Goal: Use online tool/utility: Utilize a website feature to perform a specific function

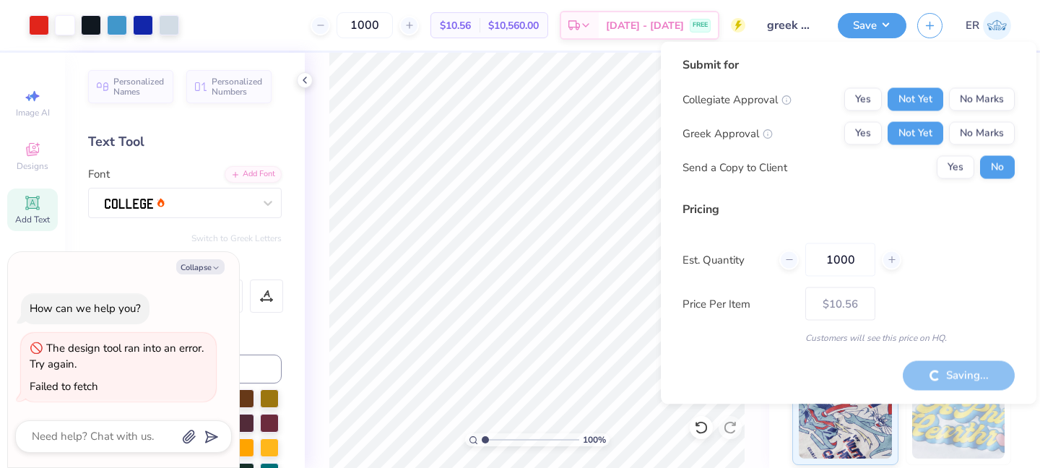
type textarea "x"
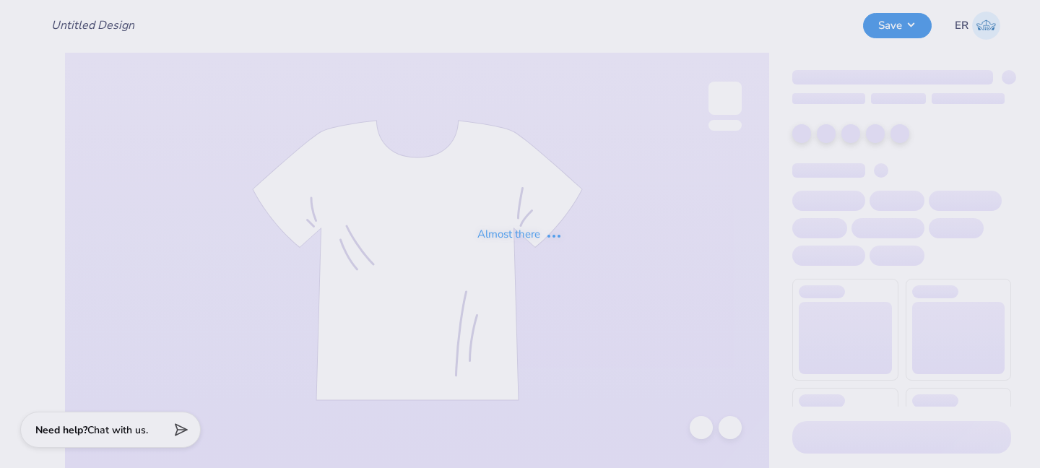
type input "anchor splash shorts"
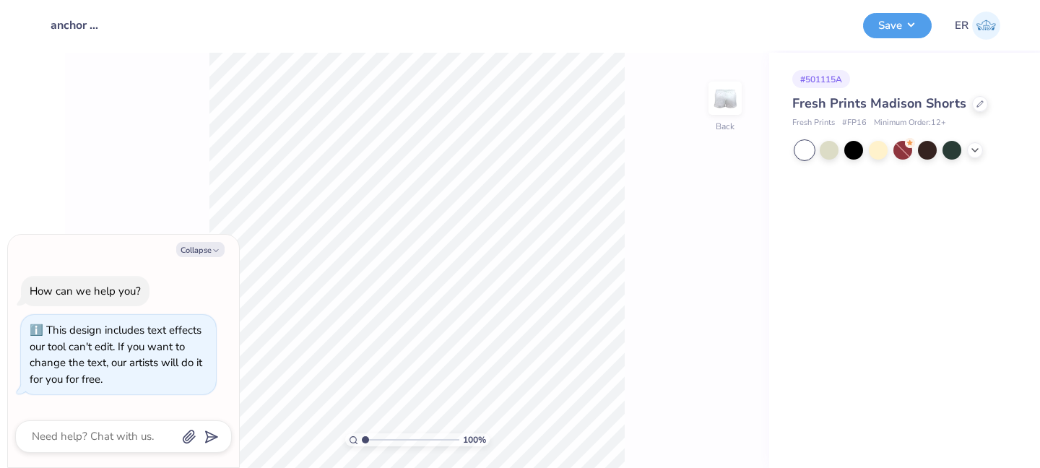
type textarea "x"
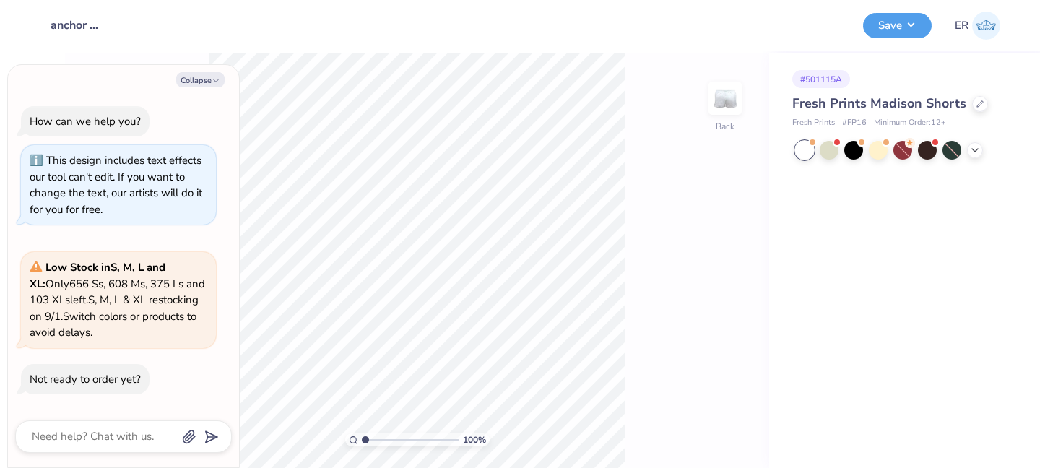
type textarea "x"
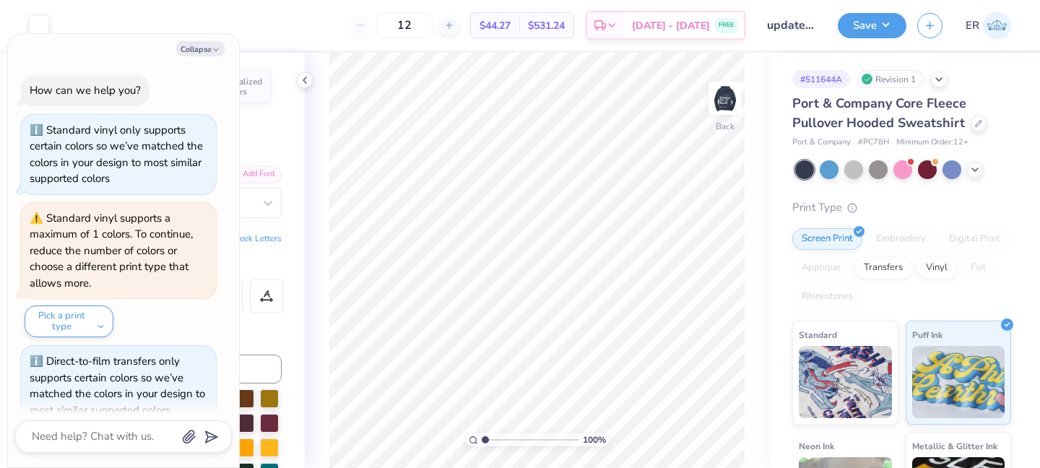
scroll to position [101, 0]
